Goal: Information Seeking & Learning: Learn about a topic

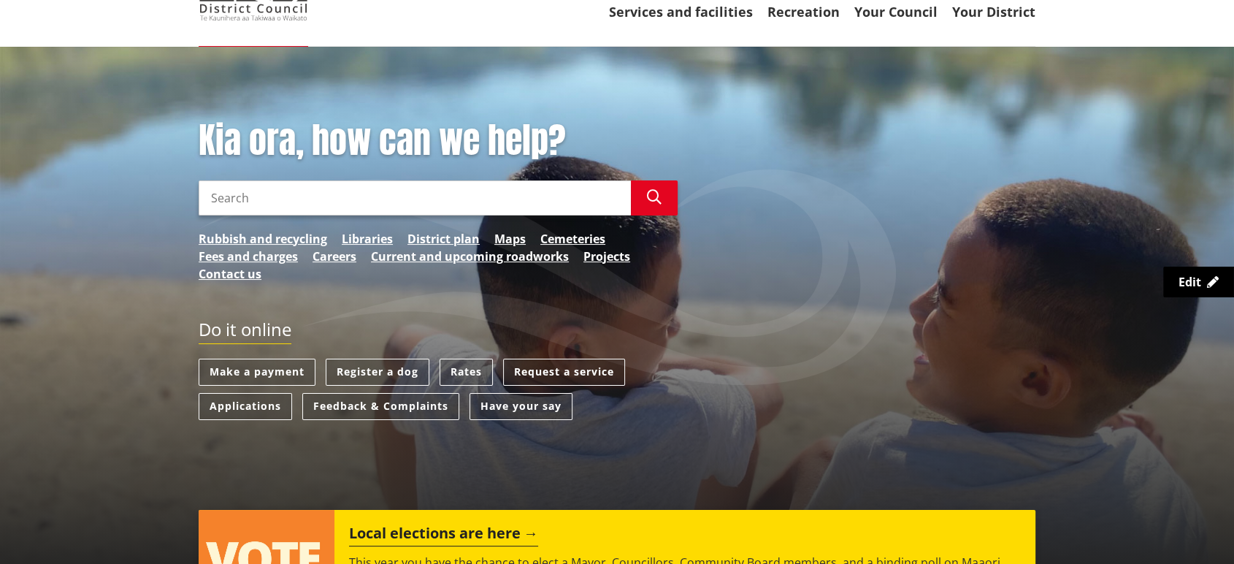
scroll to position [67, 0]
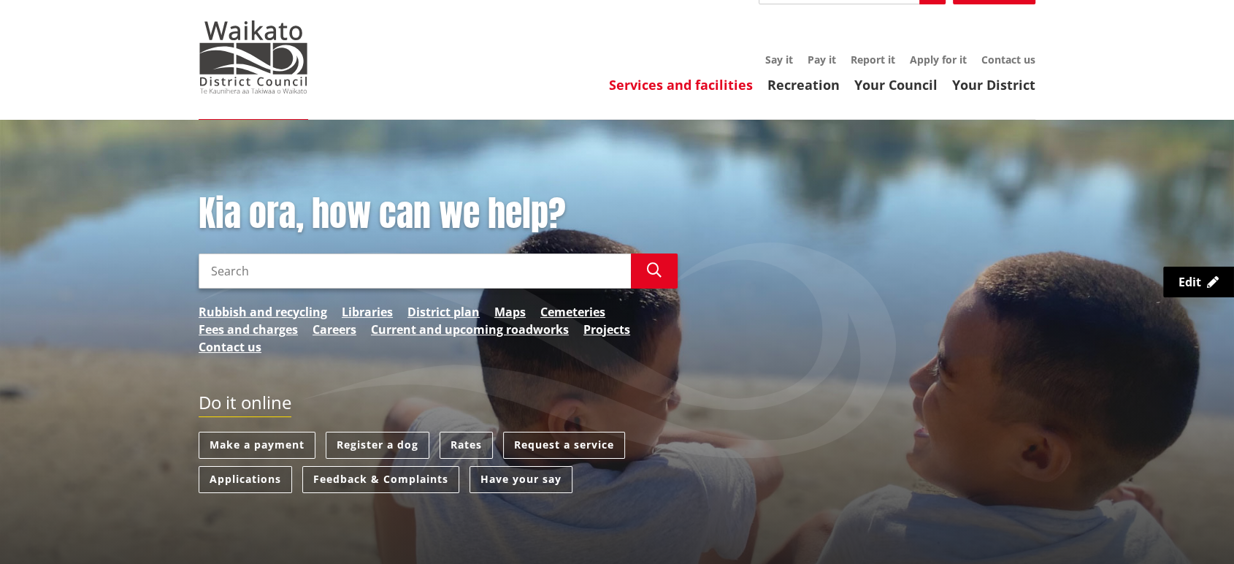
click at [750, 80] on link "Services and facilities" at bounding box center [681, 85] width 144 height 18
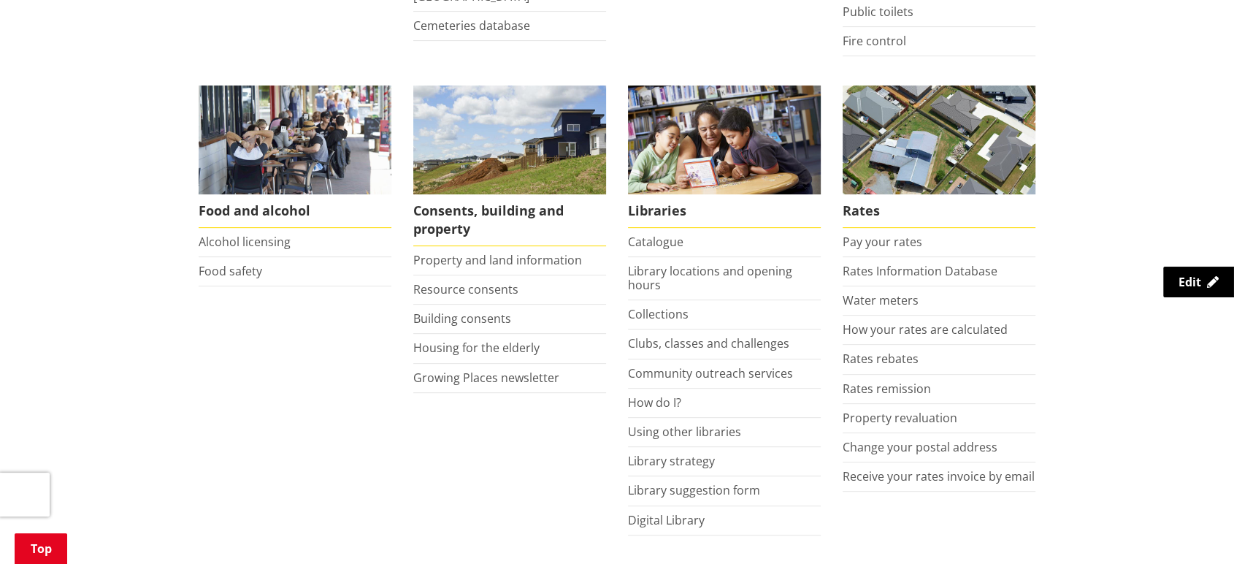
scroll to position [570, 0]
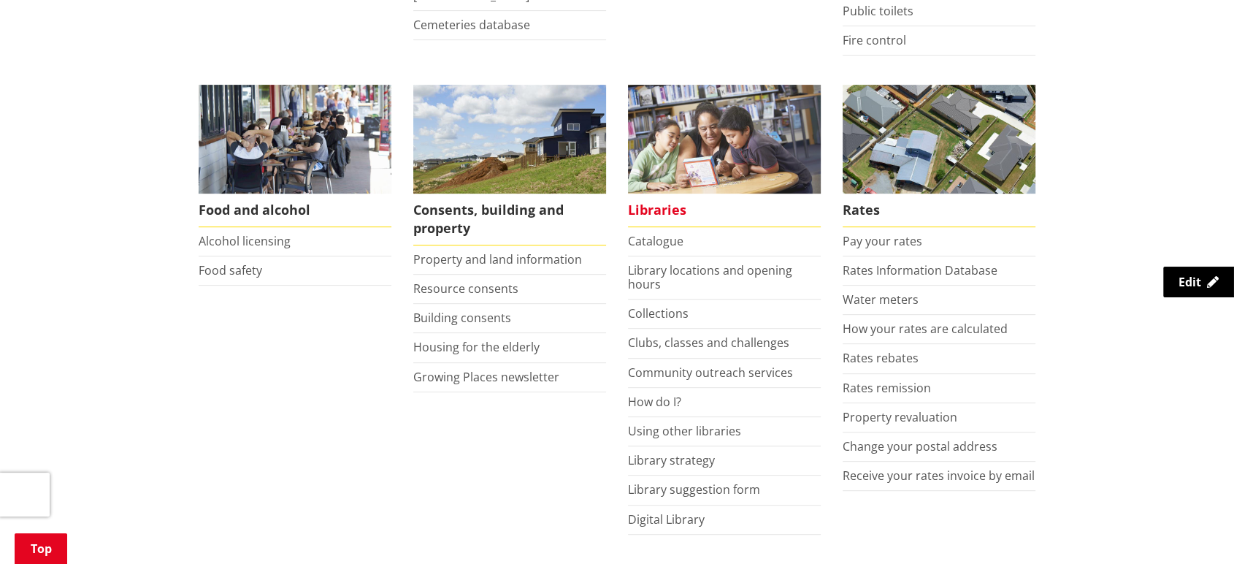
click at [662, 215] on span "Libraries" at bounding box center [724, 211] width 193 height 34
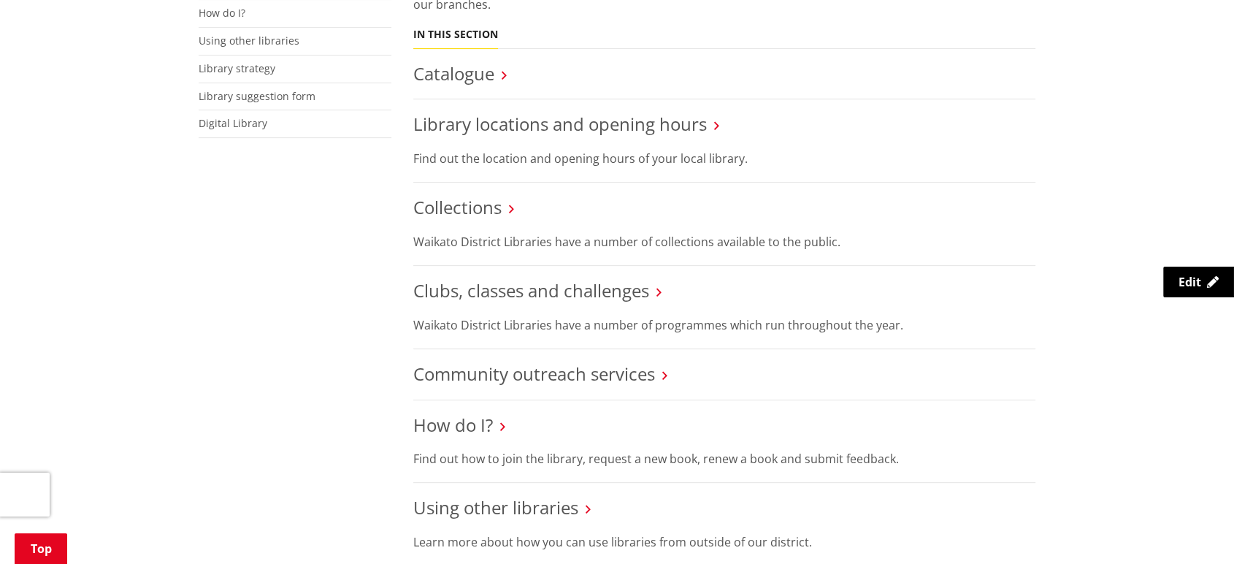
scroll to position [511, 0]
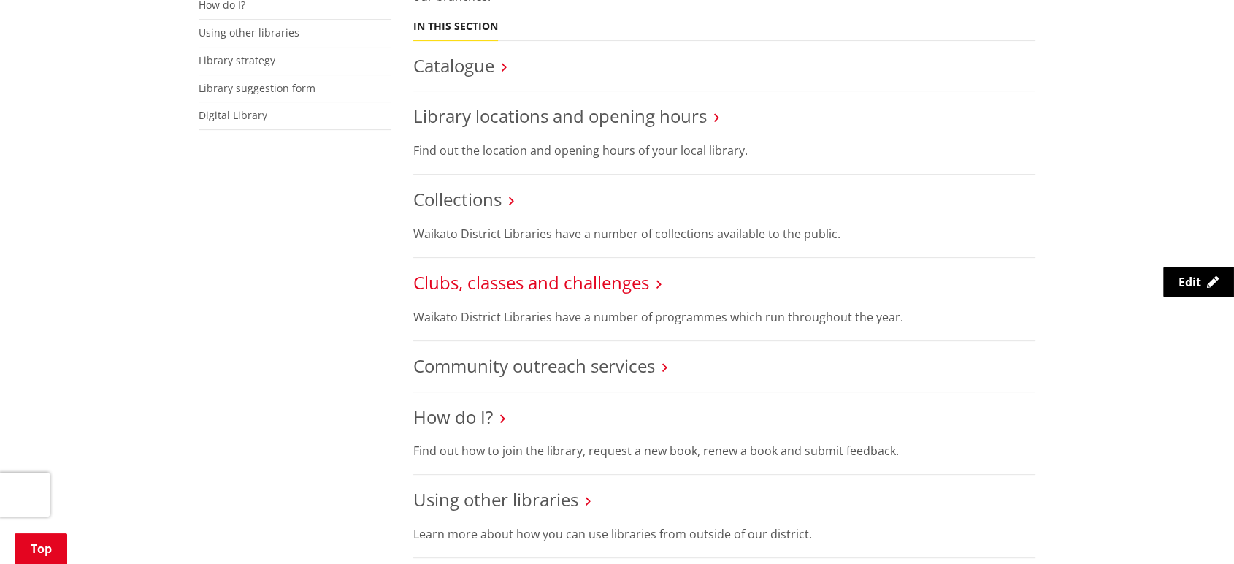
click at [460, 273] on link "Clubs, classes and challenges" at bounding box center [531, 282] width 236 height 24
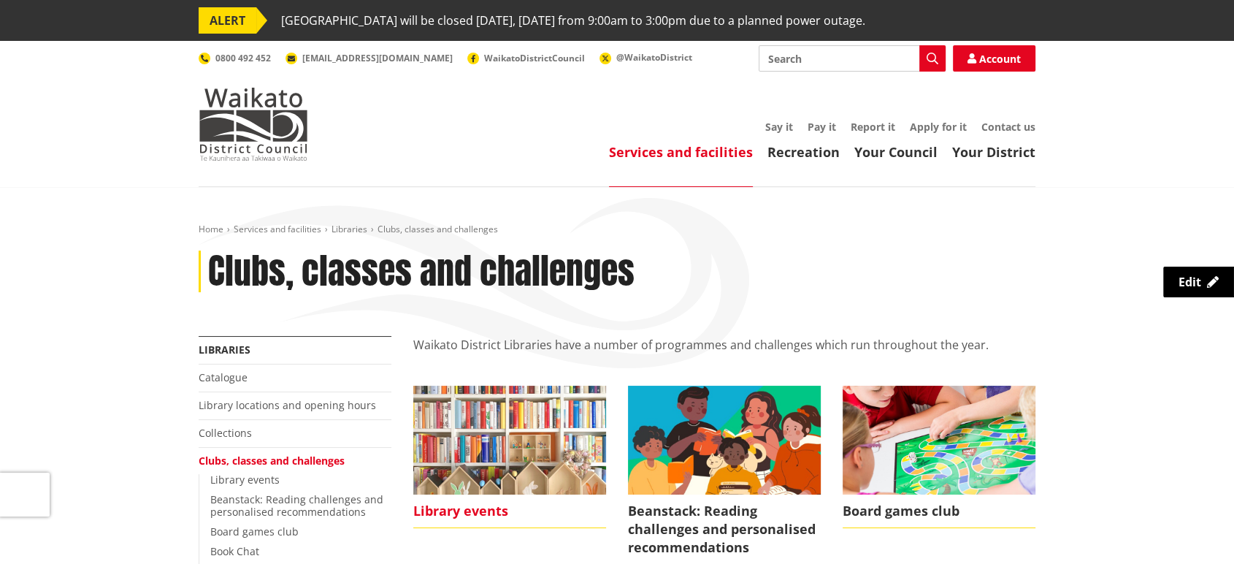
click at [501, 454] on img at bounding box center [509, 440] width 193 height 108
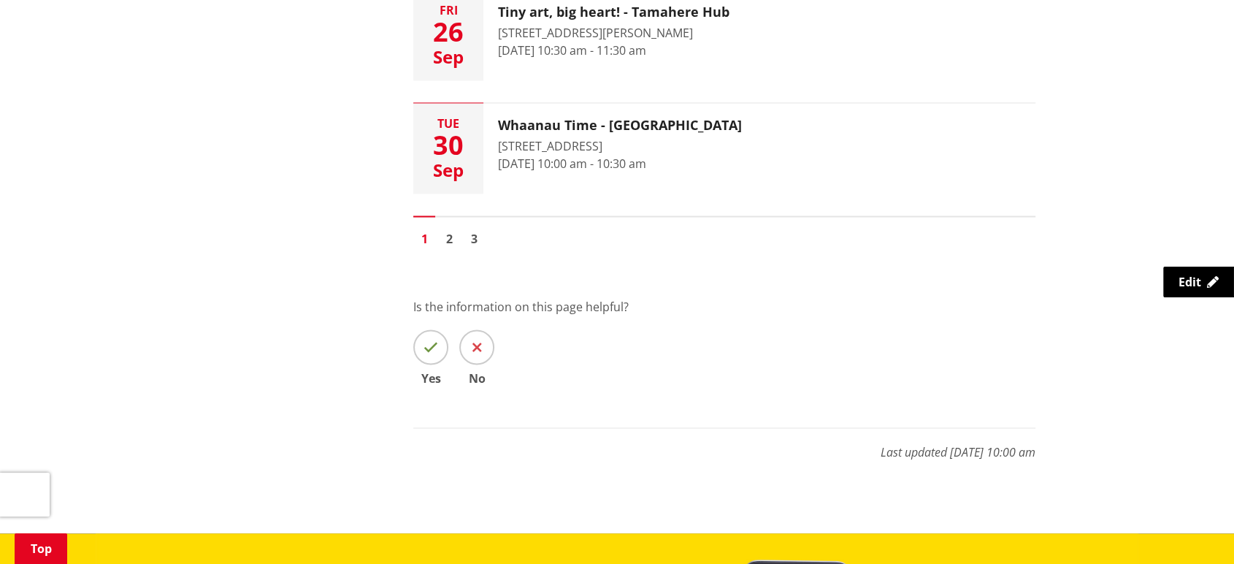
scroll to position [2475, 0]
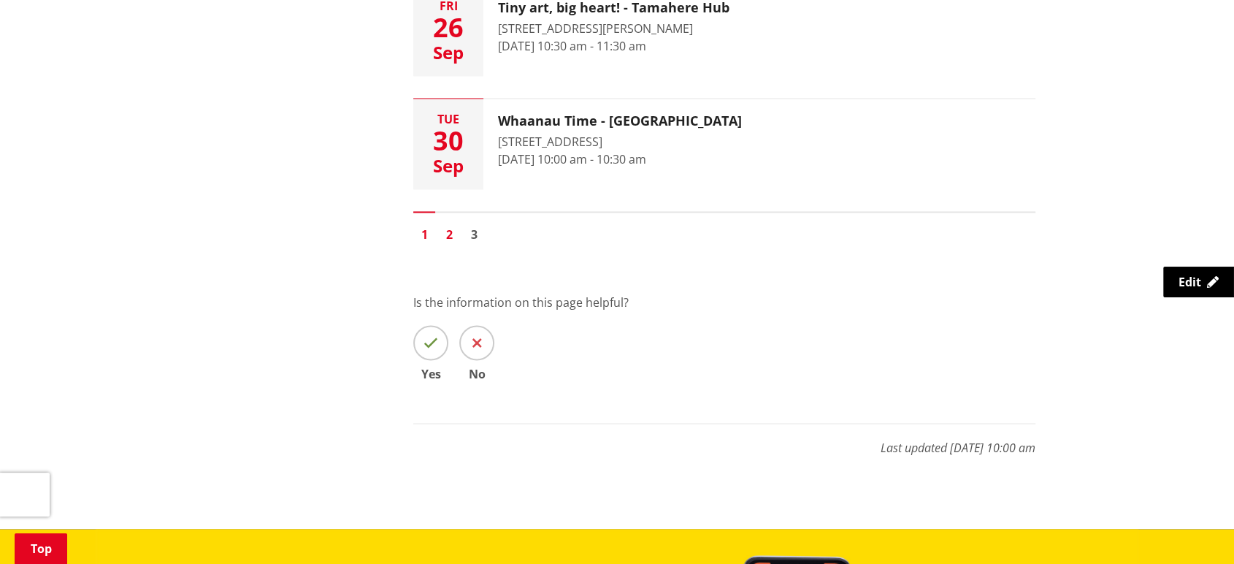
click at [451, 234] on link "2" at bounding box center [449, 235] width 22 height 22
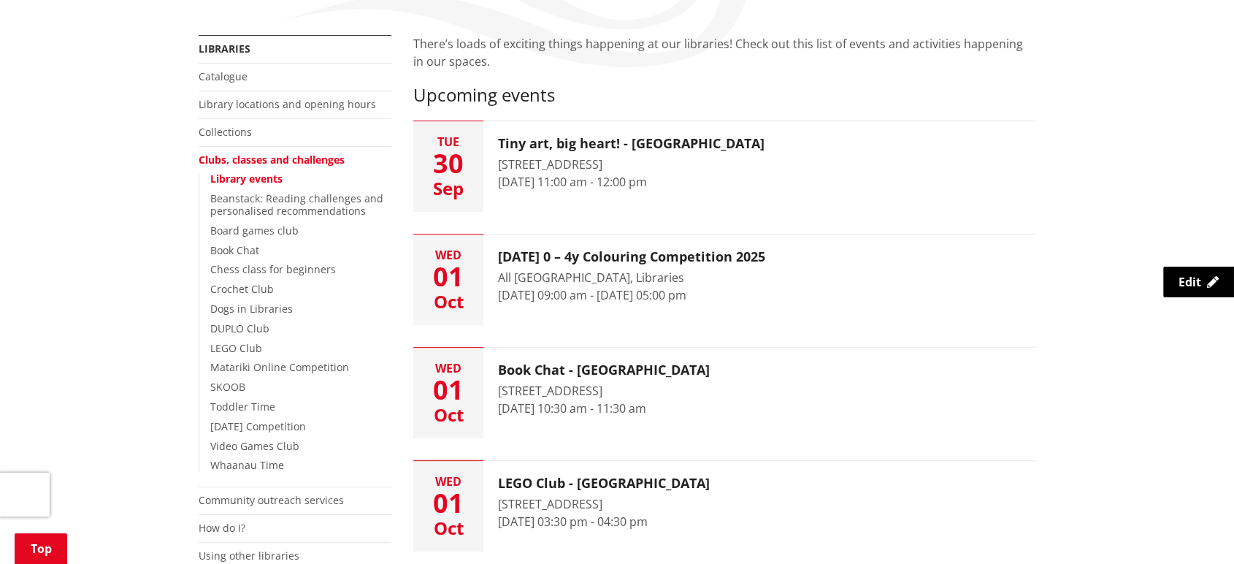
scroll to position [302, 0]
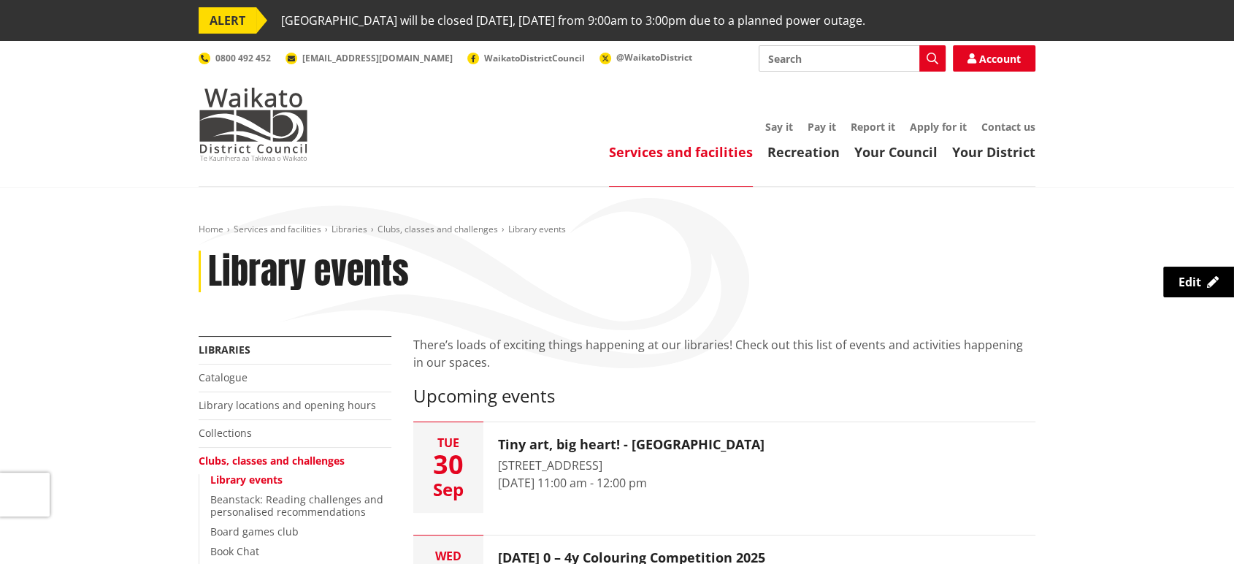
click at [703, 157] on link "Services and facilities" at bounding box center [681, 152] width 144 height 18
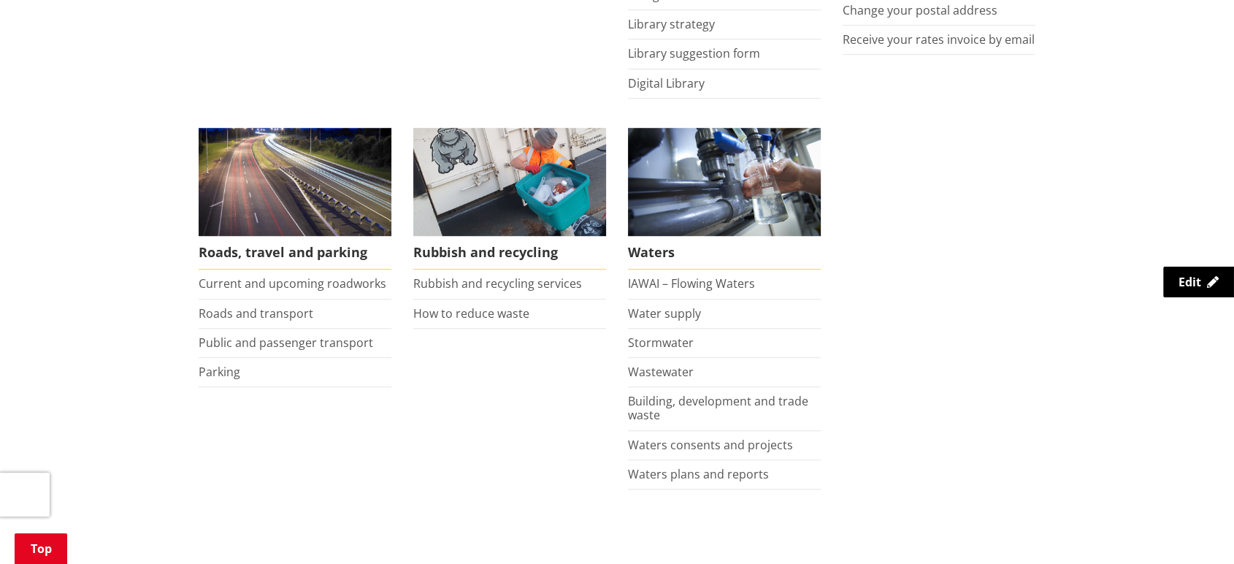
scroll to position [1009, 0]
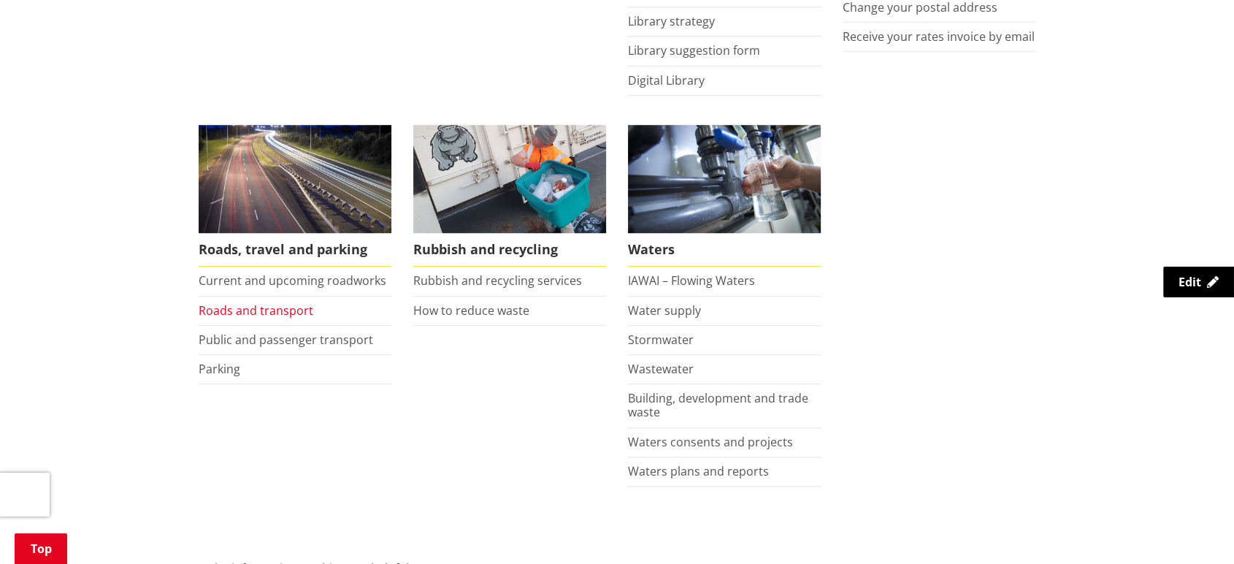
click at [255, 310] on link "Roads and transport" at bounding box center [256, 310] width 115 height 16
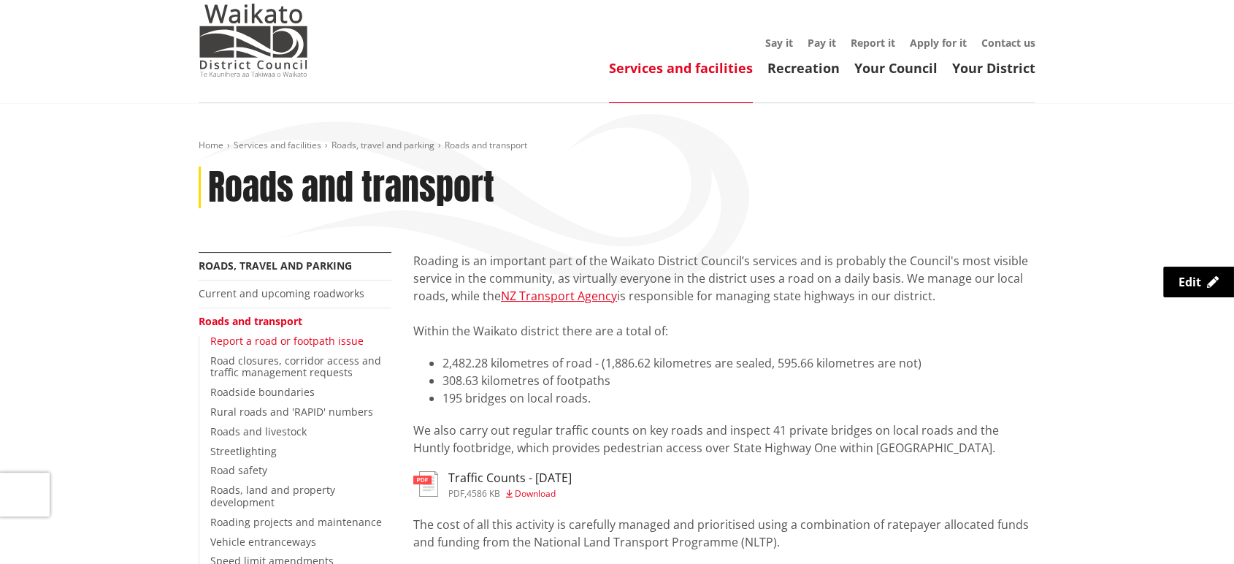
scroll to position [85, 0]
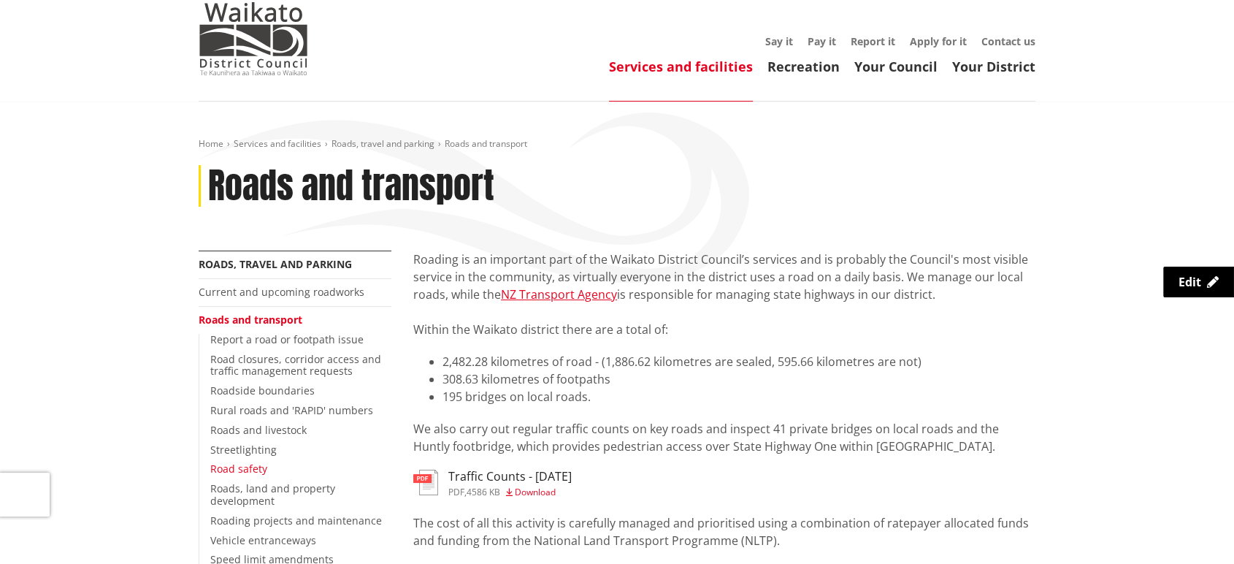
click at [226, 467] on link "Road safety" at bounding box center [238, 469] width 57 height 14
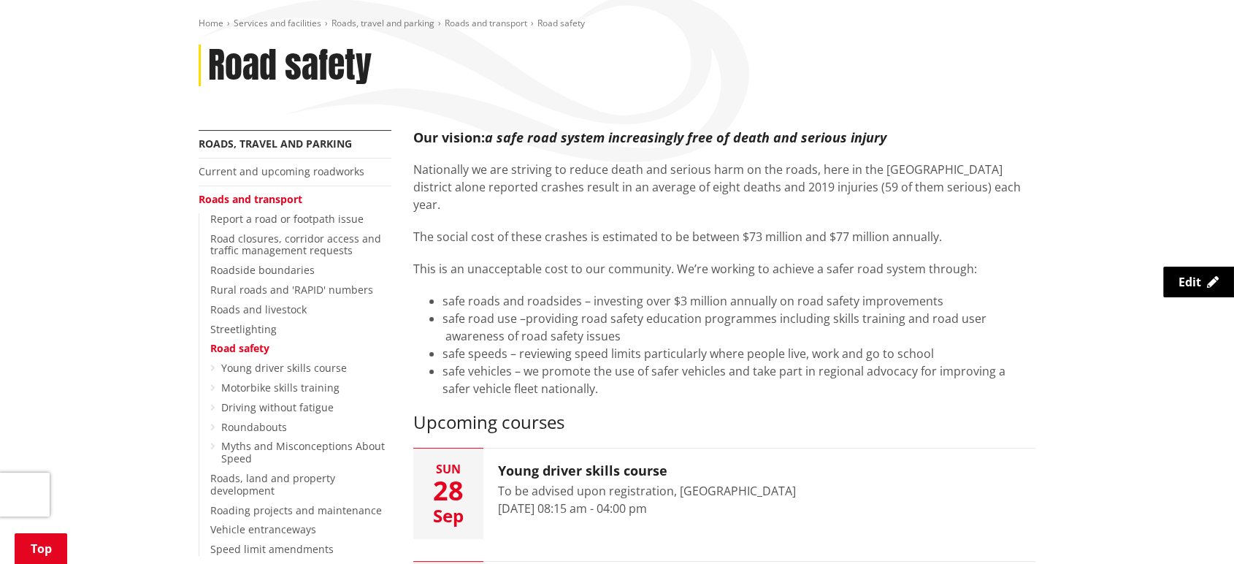
scroll to position [207, 0]
click at [241, 381] on link "Motorbike skills training" at bounding box center [280, 387] width 118 height 14
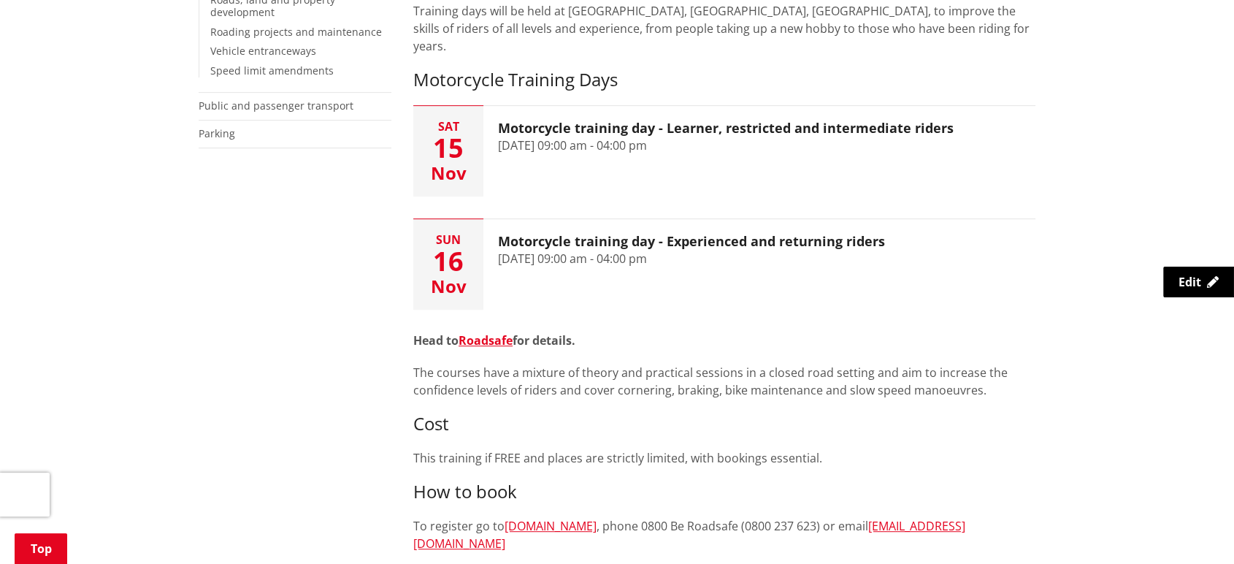
scroll to position [683, 0]
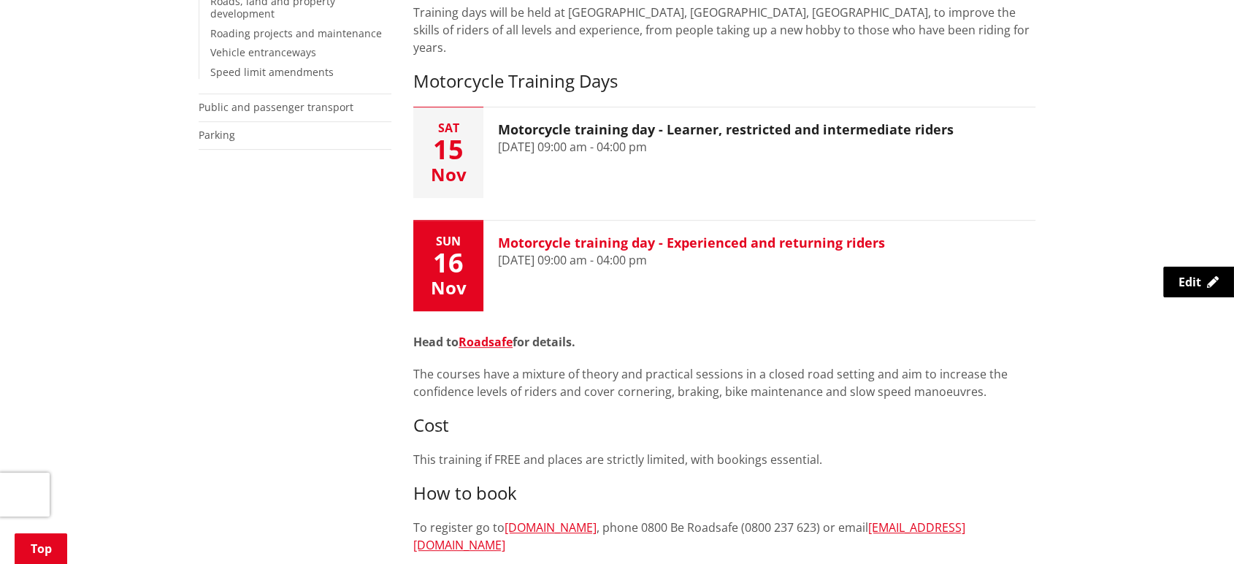
drag, startPoint x: 640, startPoint y: 221, endPoint x: 590, endPoint y: 219, distance: 49.7
click at [590, 235] on h3 "Motorcycle training day - Experienced and returning riders" at bounding box center [691, 243] width 387 height 16
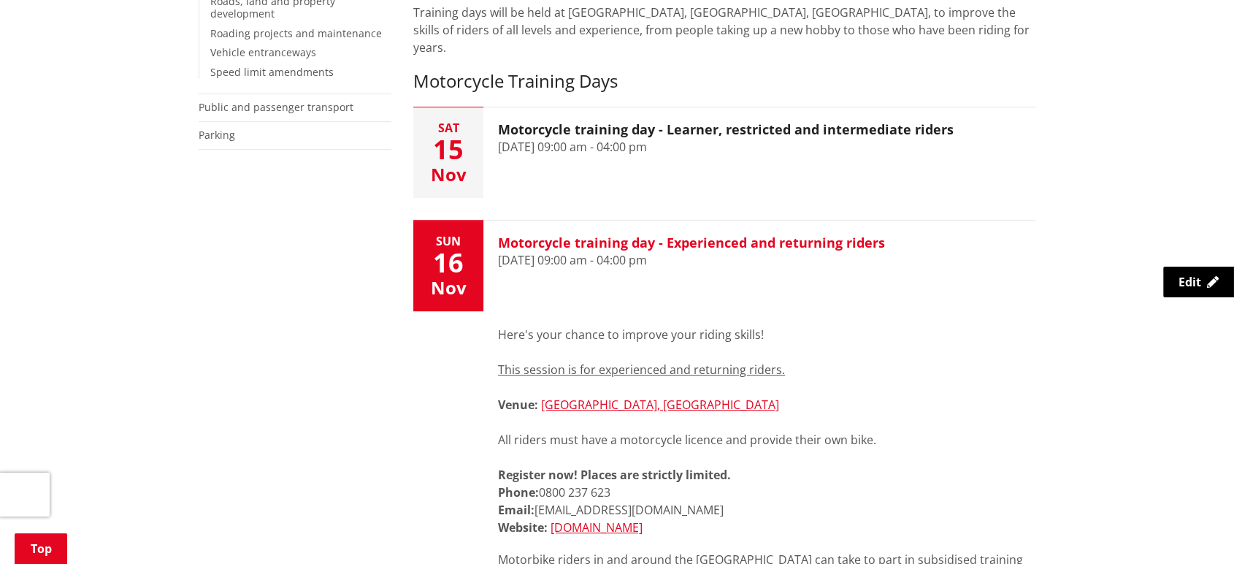
scroll to position [733, 0]
